Goal: Book appointment/travel/reservation

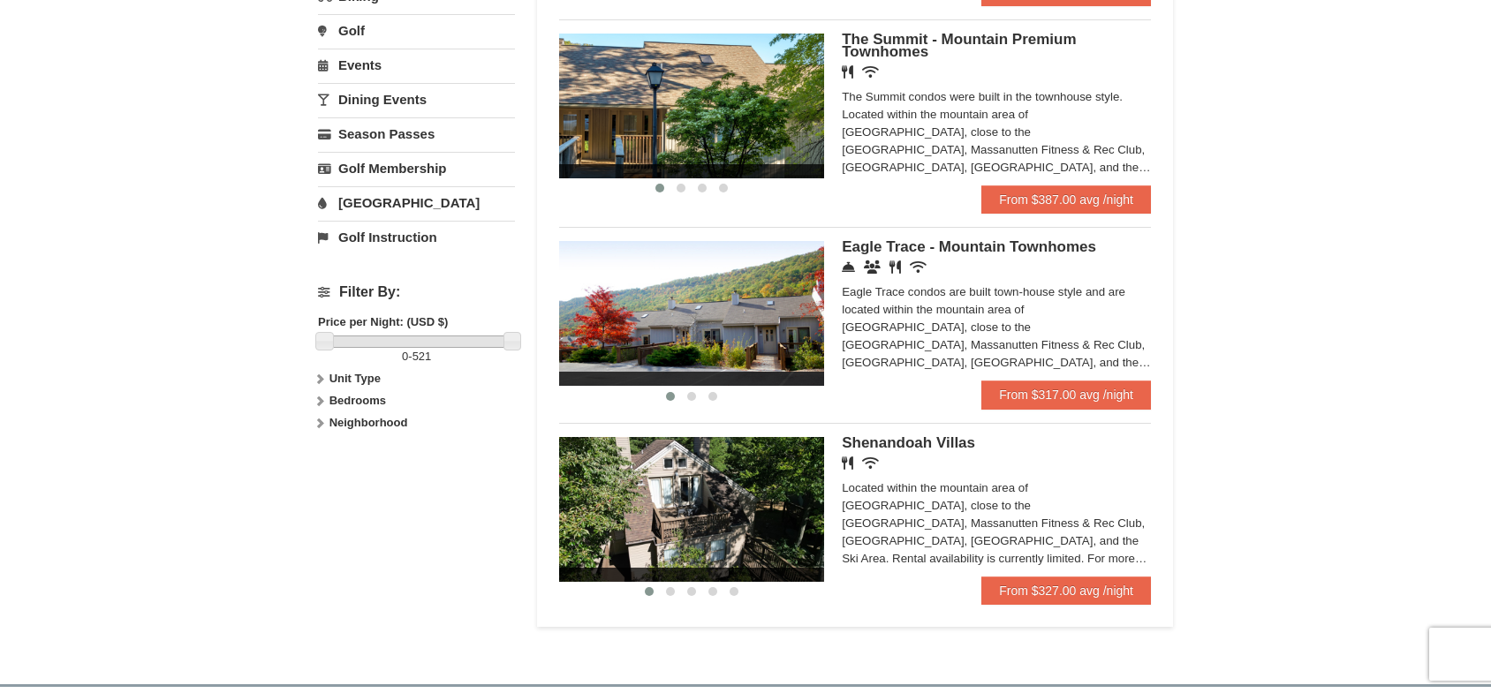
scroll to position [561, 0]
click at [1085, 398] on link "From $317.00 avg /night" at bounding box center [1066, 395] width 170 height 28
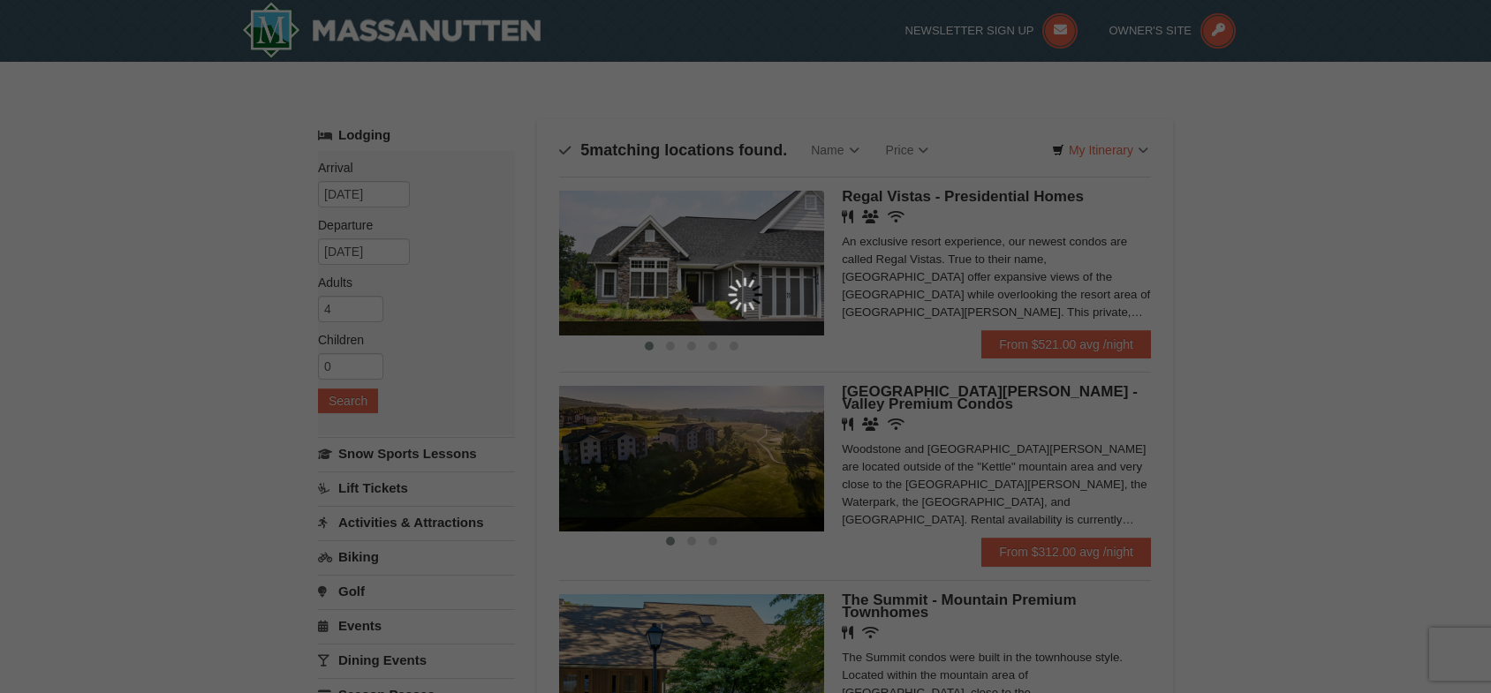
scroll to position [0, 0]
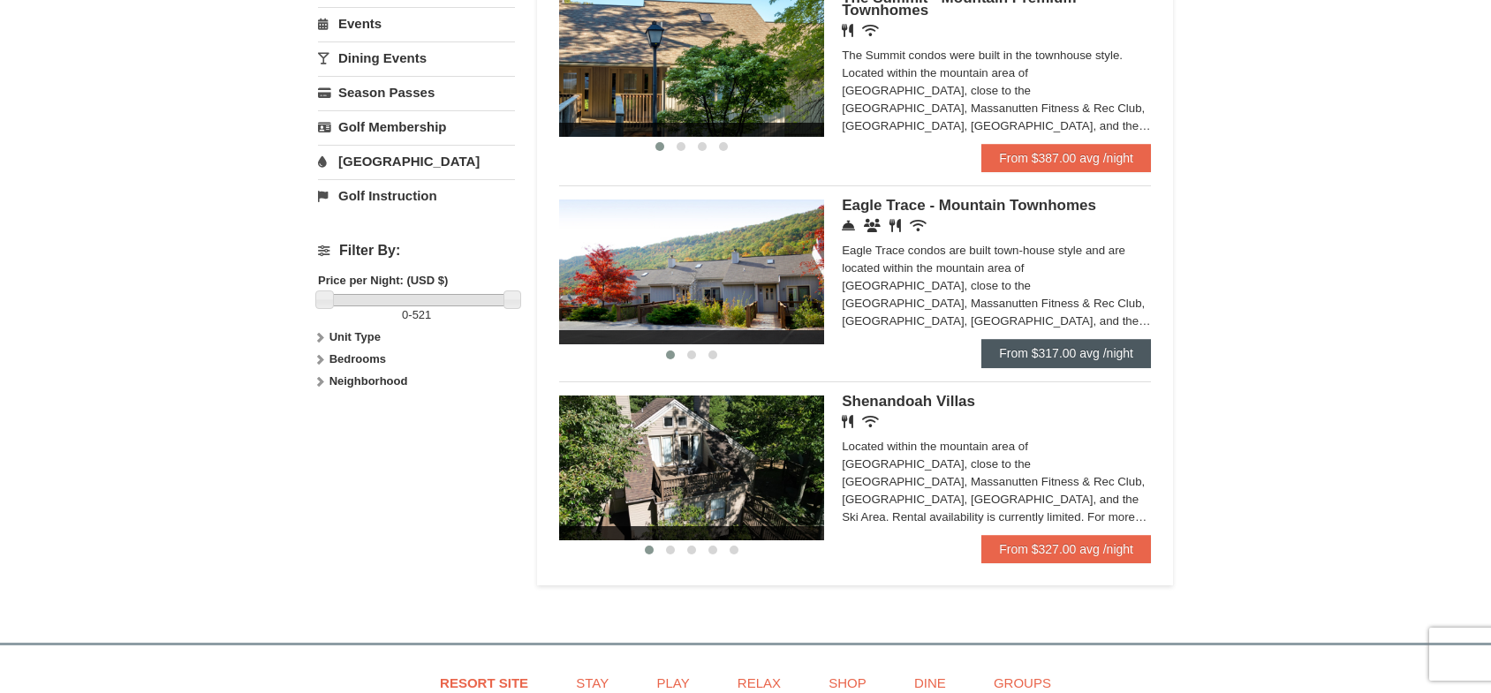
scroll to position [601, 0]
